Goal: Transaction & Acquisition: Purchase product/service

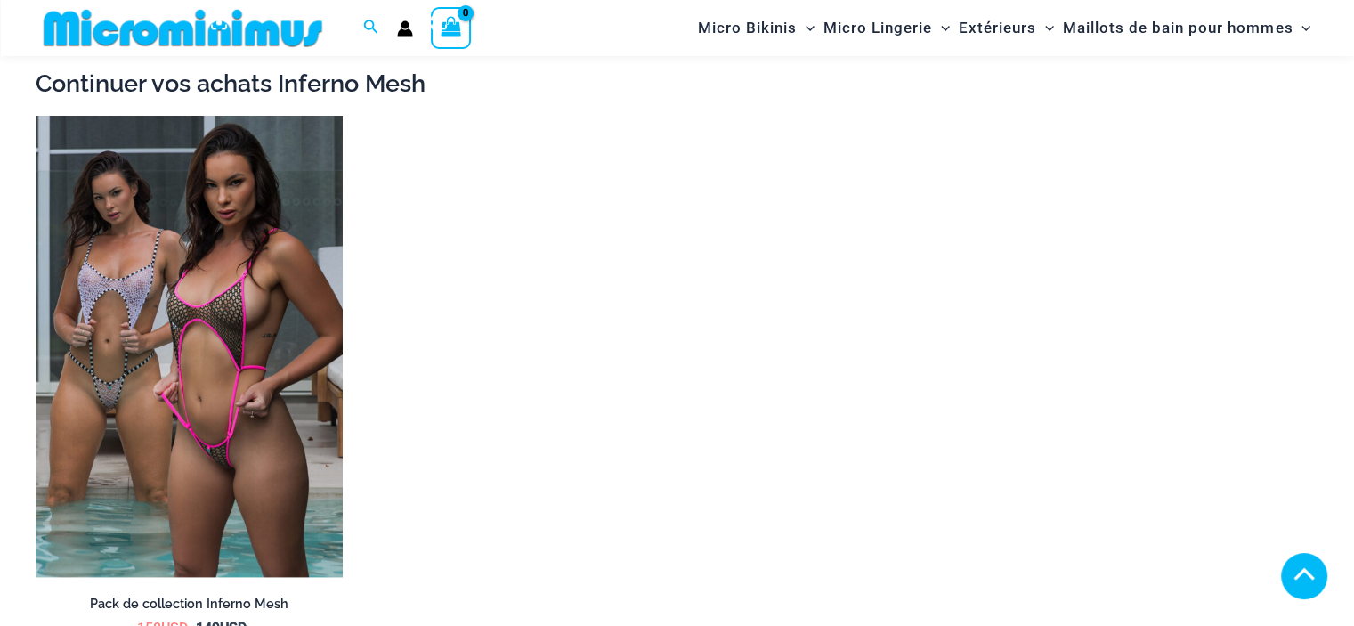
scroll to position [2119, 0]
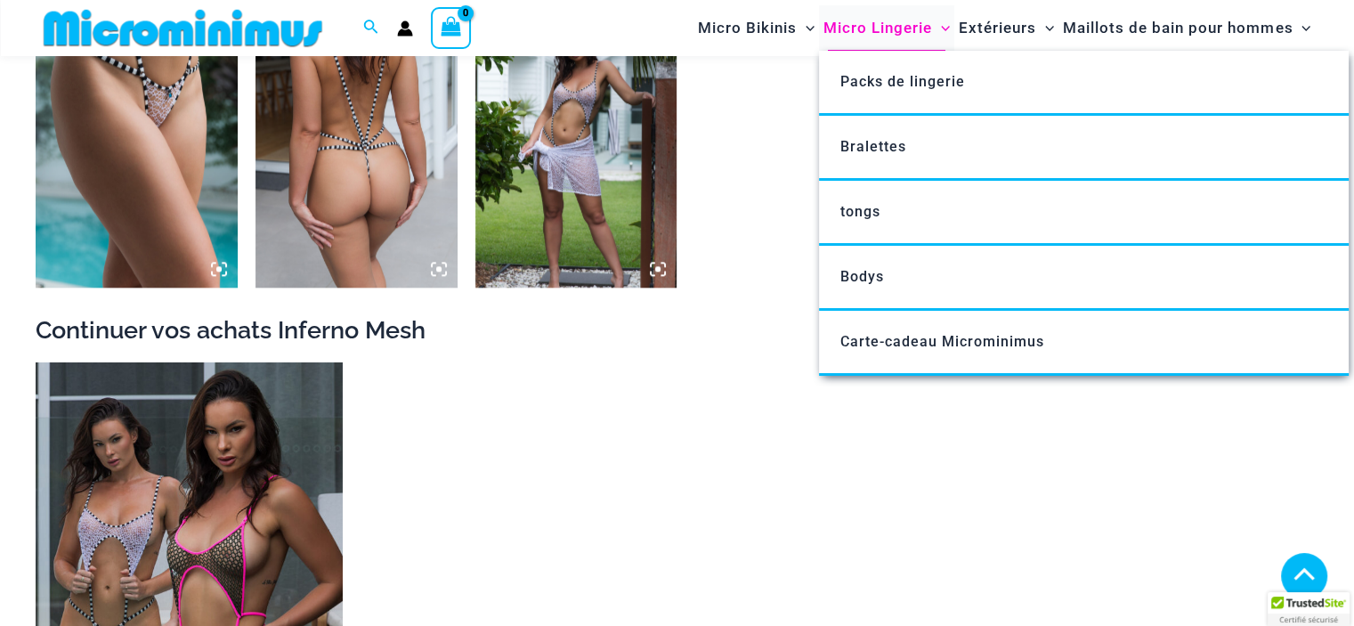
click at [883, 28] on font "Micro Lingerie" at bounding box center [877, 28] width 109 height 18
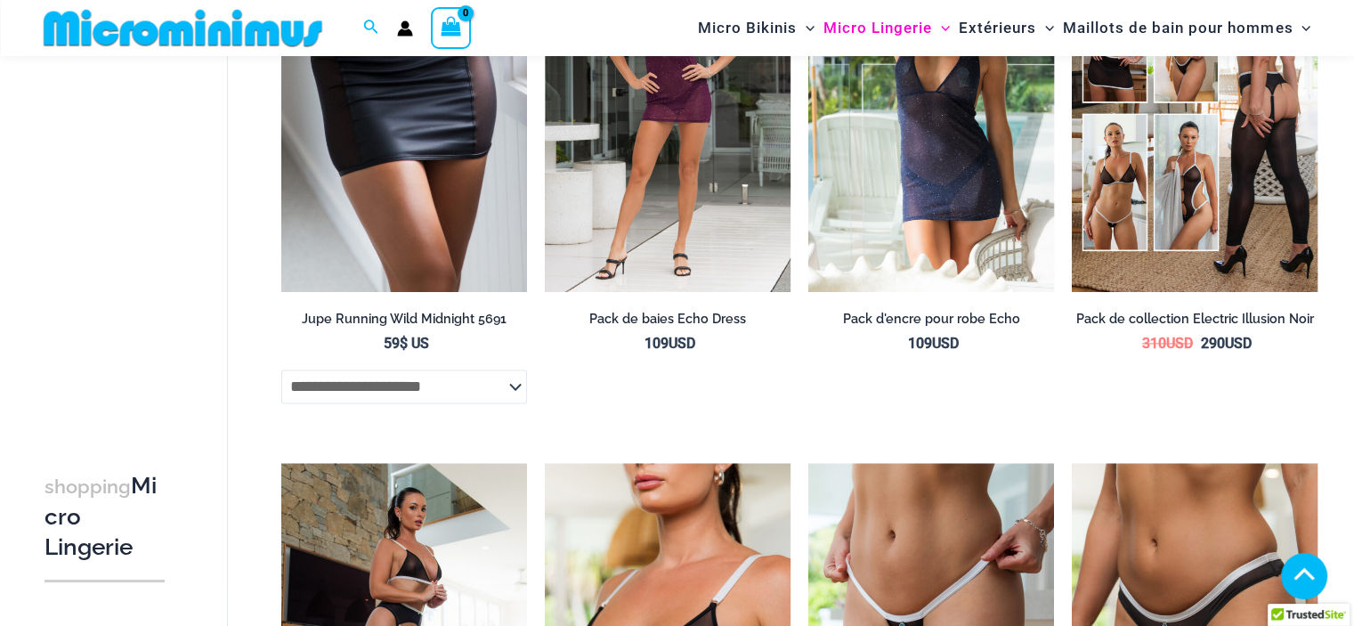
scroll to position [2591, 0]
